Goal: Task Accomplishment & Management: Use online tool/utility

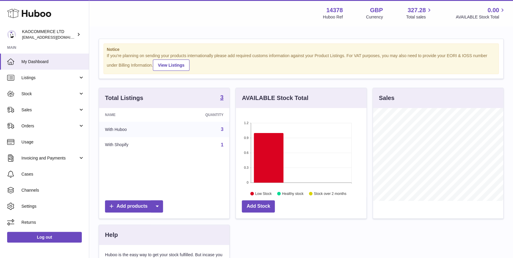
scroll to position [93, 130]
click at [67, 112] on span "Sales" at bounding box center [49, 110] width 57 height 6
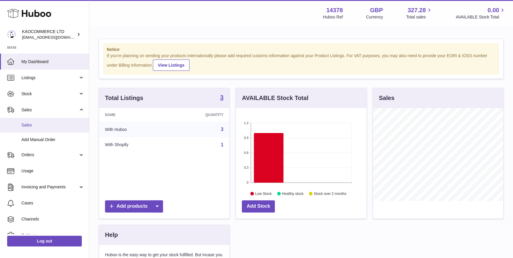
click at [65, 123] on span "Sales" at bounding box center [52, 125] width 63 height 6
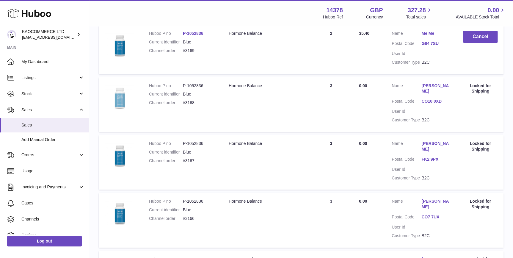
scroll to position [132, 0]
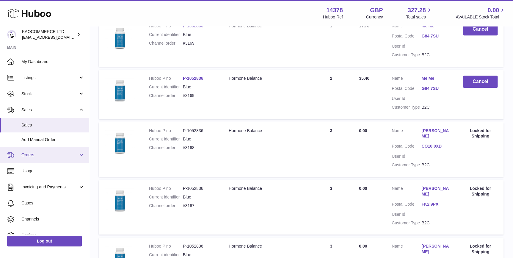
click at [59, 149] on link "Orders" at bounding box center [44, 155] width 89 height 16
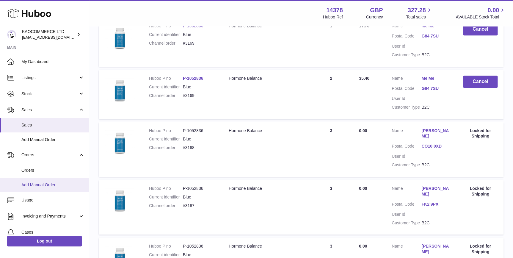
click at [60, 182] on span "Add Manual Order" at bounding box center [52, 185] width 63 height 6
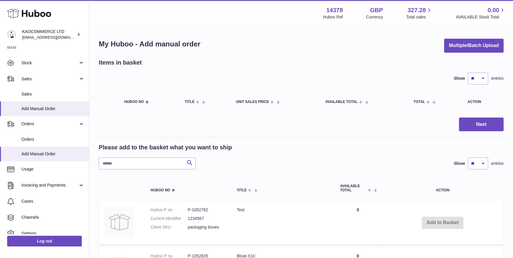
scroll to position [45, 0]
